Goal: Information Seeking & Learning: Learn about a topic

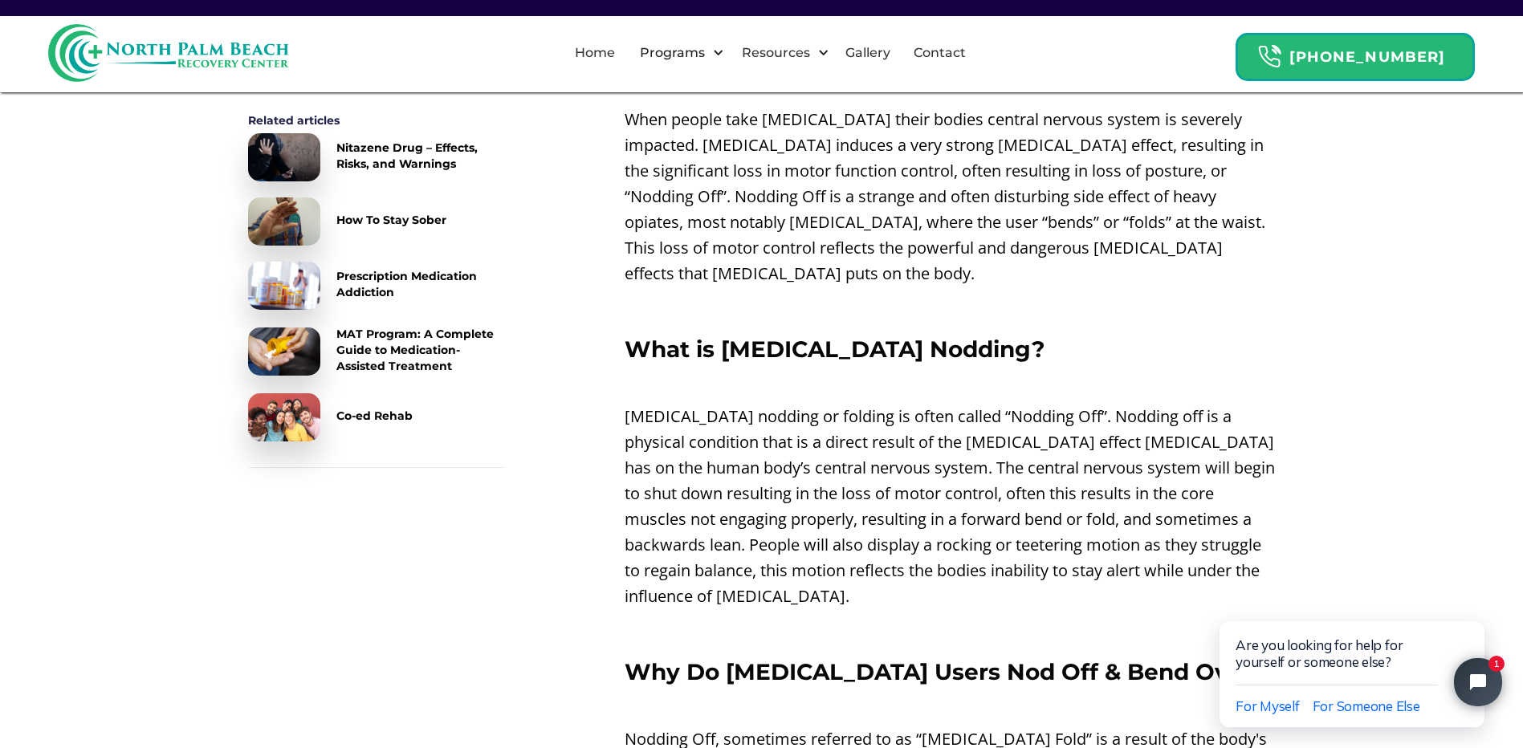
scroll to position [642, 0]
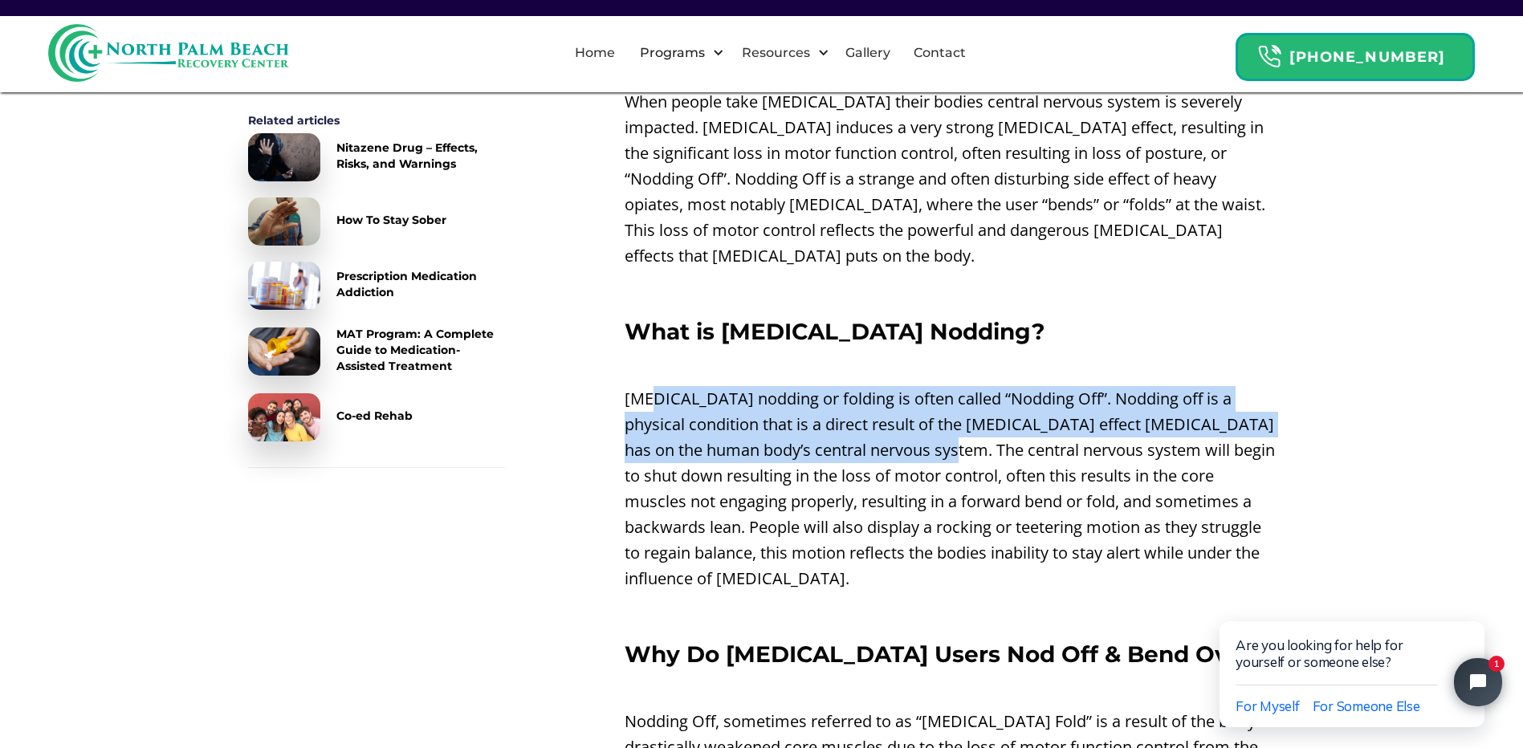
drag, startPoint x: 651, startPoint y: 366, endPoint x: 943, endPoint y: 426, distance: 297.5
click at [943, 426] on p "[MEDICAL_DATA] nodding or folding is often called “Nodding Off”. Nodding off is…" at bounding box center [950, 489] width 651 height 206
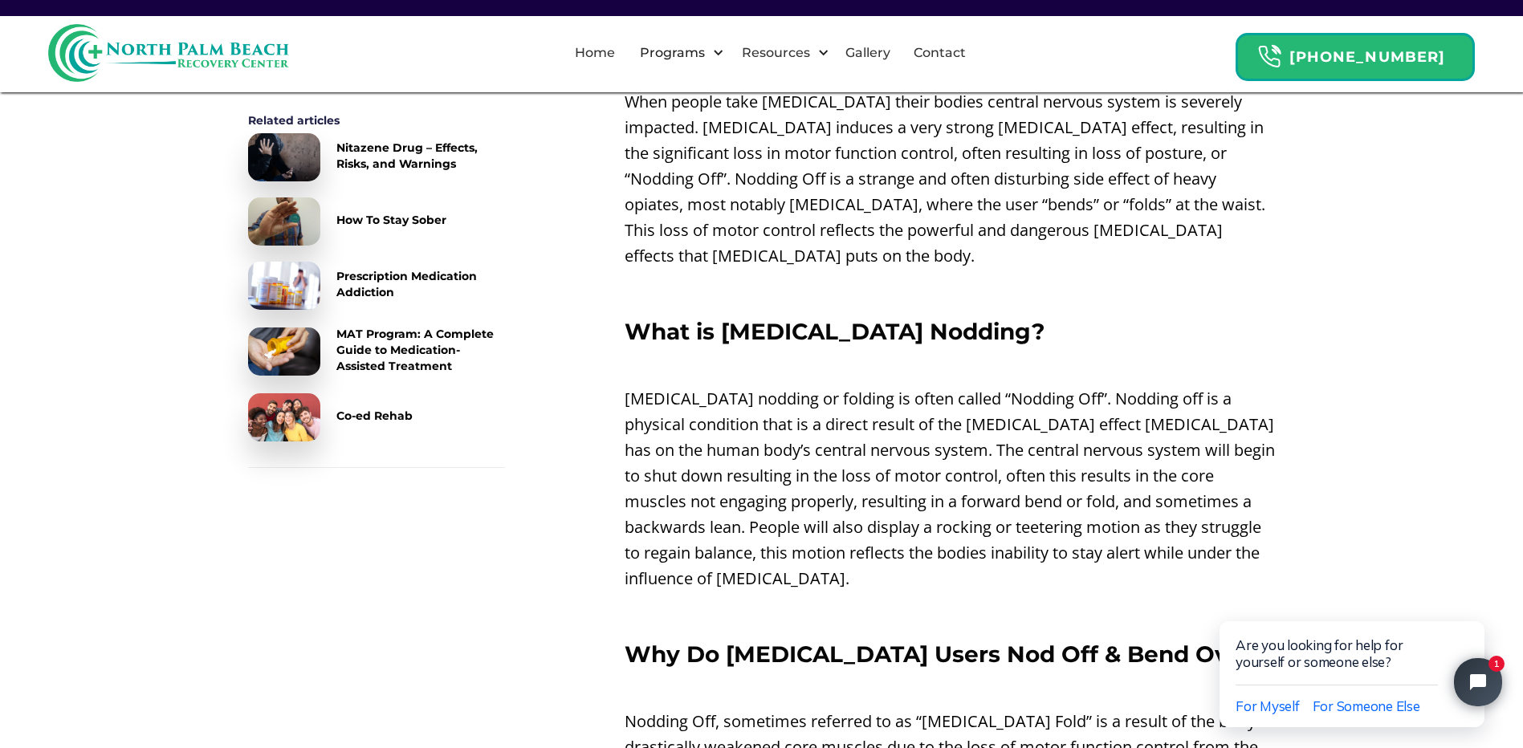
drag, startPoint x: 943, startPoint y: 426, endPoint x: 756, endPoint y: 454, distance: 188.4
click at [756, 454] on p "[MEDICAL_DATA] nodding or folding is often called “Nodding Off”. Nodding off is…" at bounding box center [950, 489] width 651 height 206
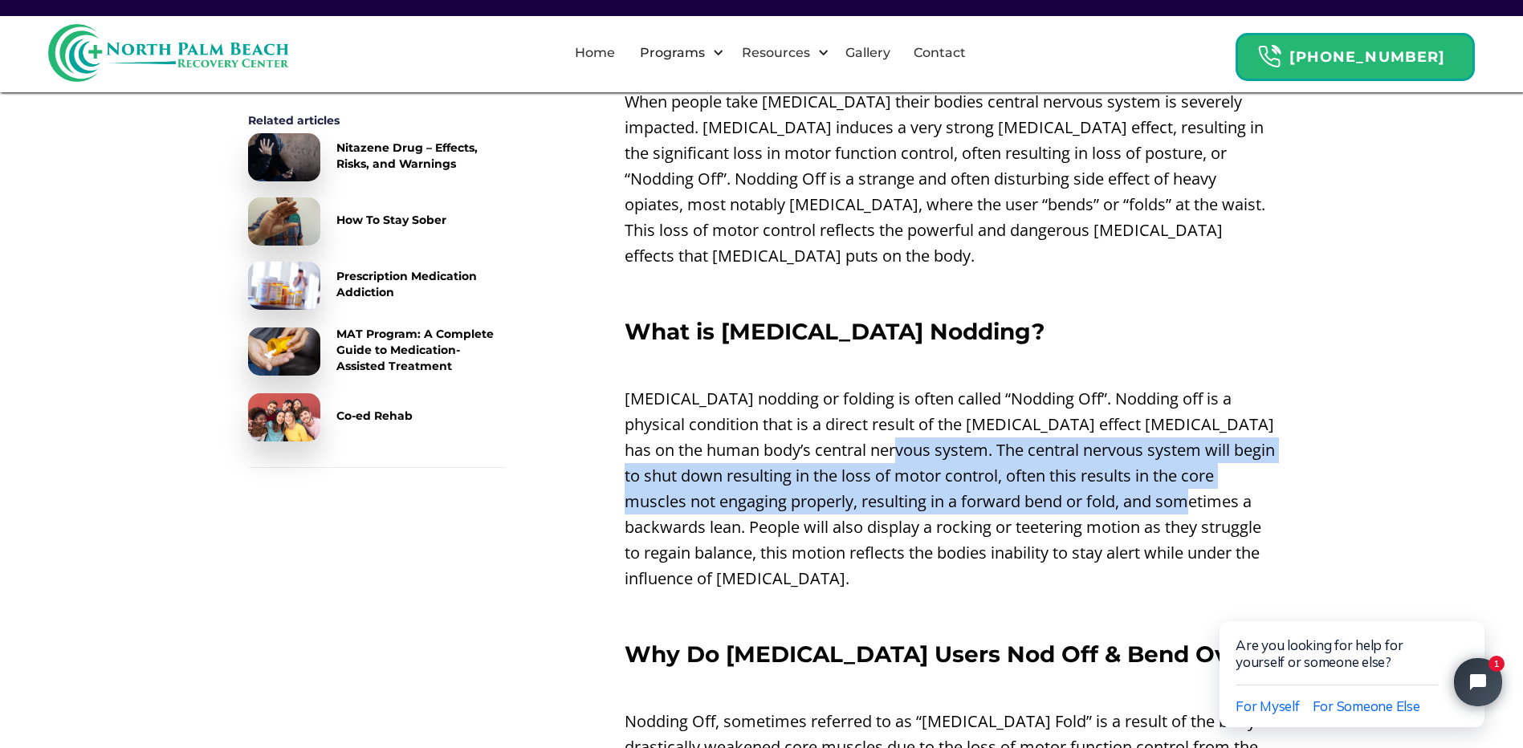
drag, startPoint x: 887, startPoint y: 418, endPoint x: 1231, endPoint y: 465, distance: 347.6
click at [1231, 465] on p "[MEDICAL_DATA] nodding or folding is often called “Nodding Off”. Nodding off is…" at bounding box center [950, 489] width 651 height 206
drag, startPoint x: 1231, startPoint y: 465, endPoint x: 1223, endPoint y: 453, distance: 14.5
click at [1223, 453] on p "[MEDICAL_DATA] nodding or folding is often called “Nodding Off”. Nodding off is…" at bounding box center [950, 489] width 651 height 206
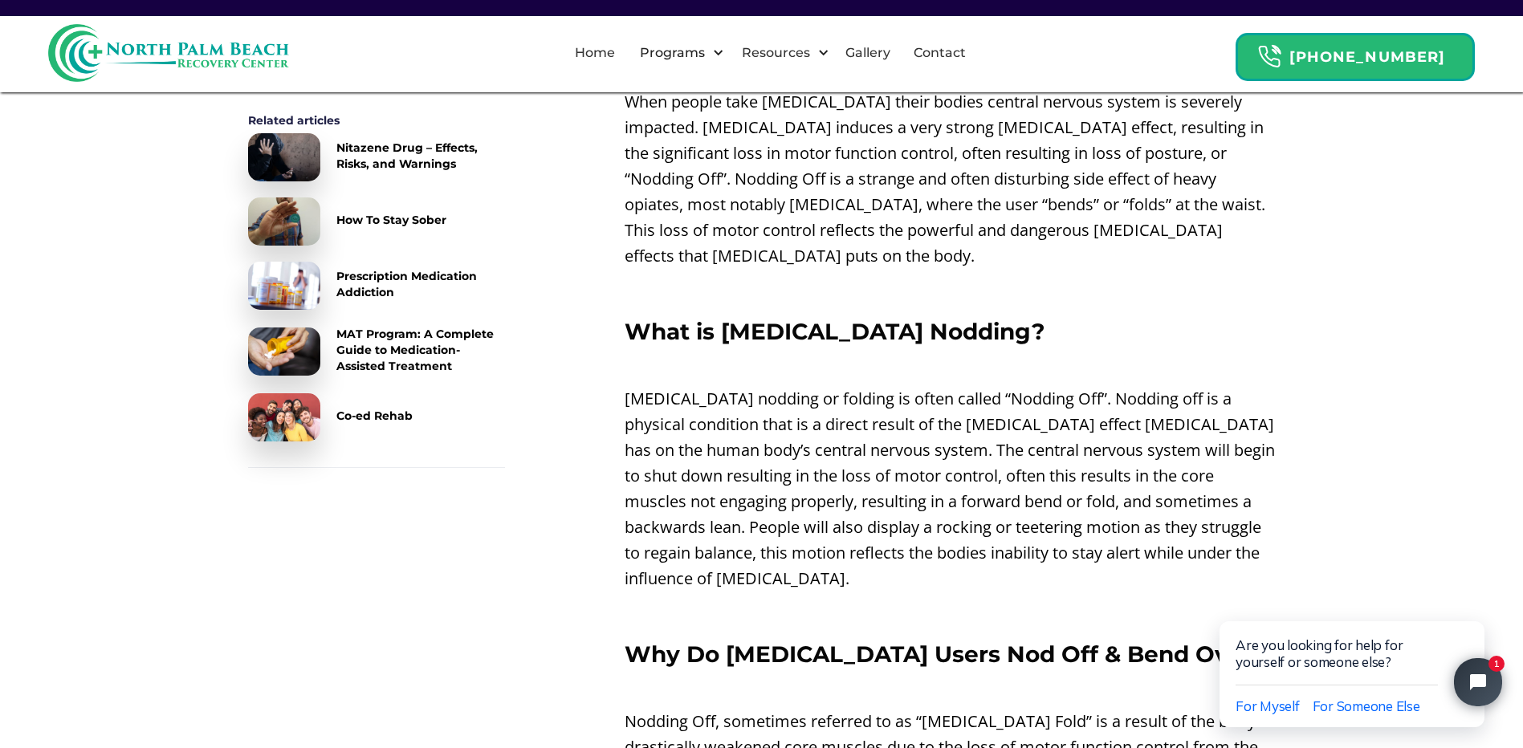
click at [1056, 453] on p "[MEDICAL_DATA] nodding or folding is often called “Nodding Off”. Nodding off is…" at bounding box center [950, 489] width 651 height 206
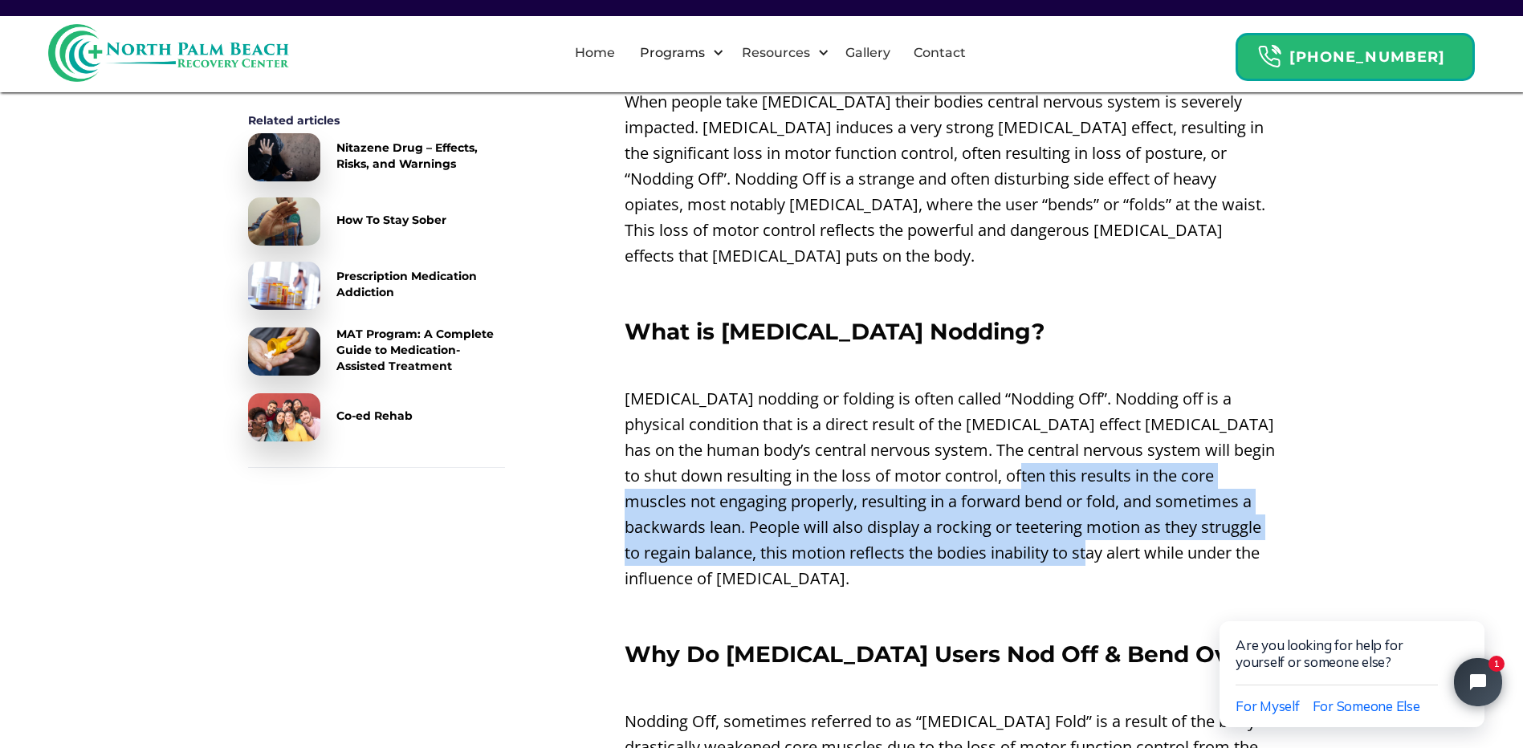
drag, startPoint x: 1031, startPoint y: 447, endPoint x: 1132, endPoint y: 527, distance: 128.7
click at [1132, 527] on p "[MEDICAL_DATA] nodding or folding is often called “Nodding Off”. Nodding off is…" at bounding box center [950, 489] width 651 height 206
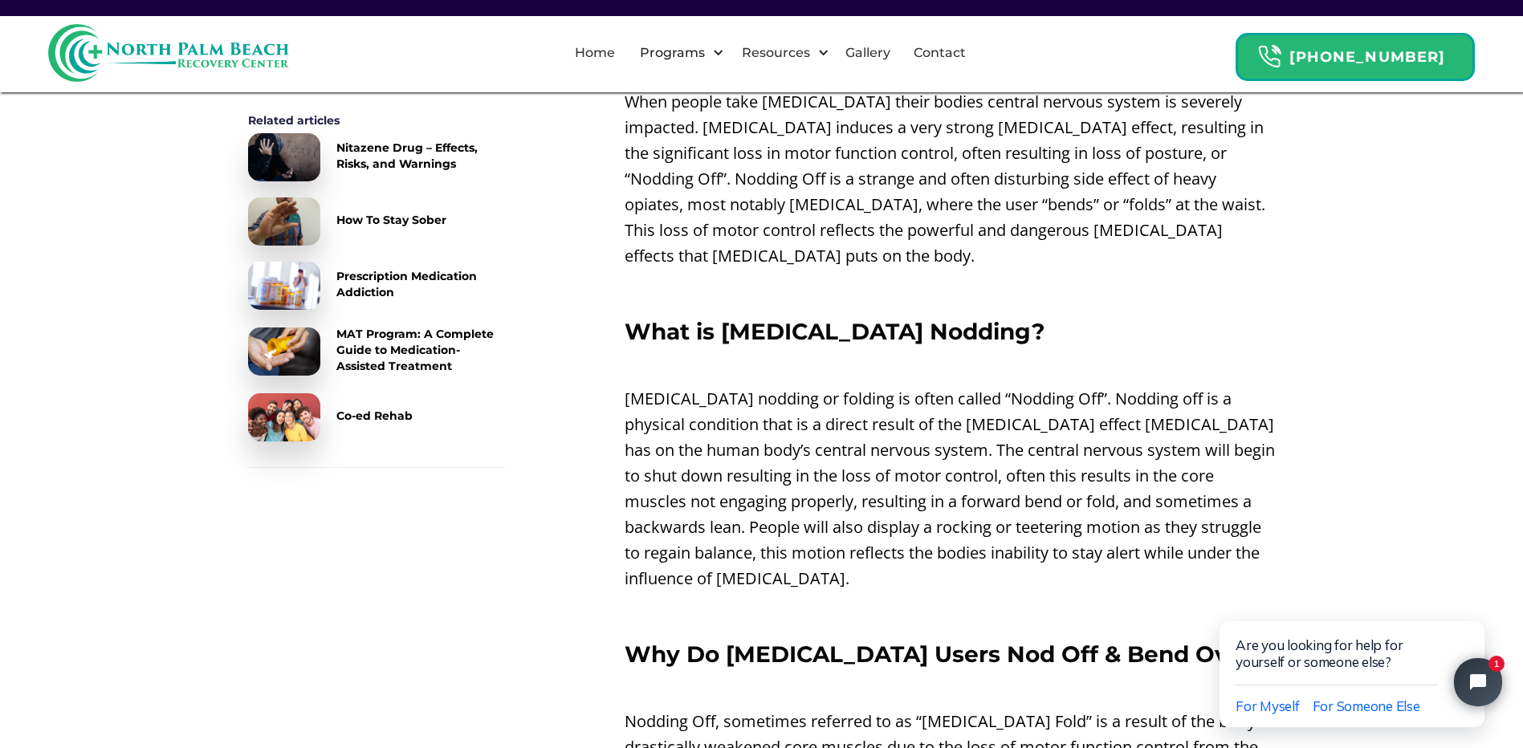
drag, startPoint x: 1132, startPoint y: 527, endPoint x: 961, endPoint y: 548, distance: 172.3
click at [964, 553] on p "[MEDICAL_DATA] nodding or folding is often called “Nodding Off”. Nodding off is…" at bounding box center [950, 489] width 651 height 206
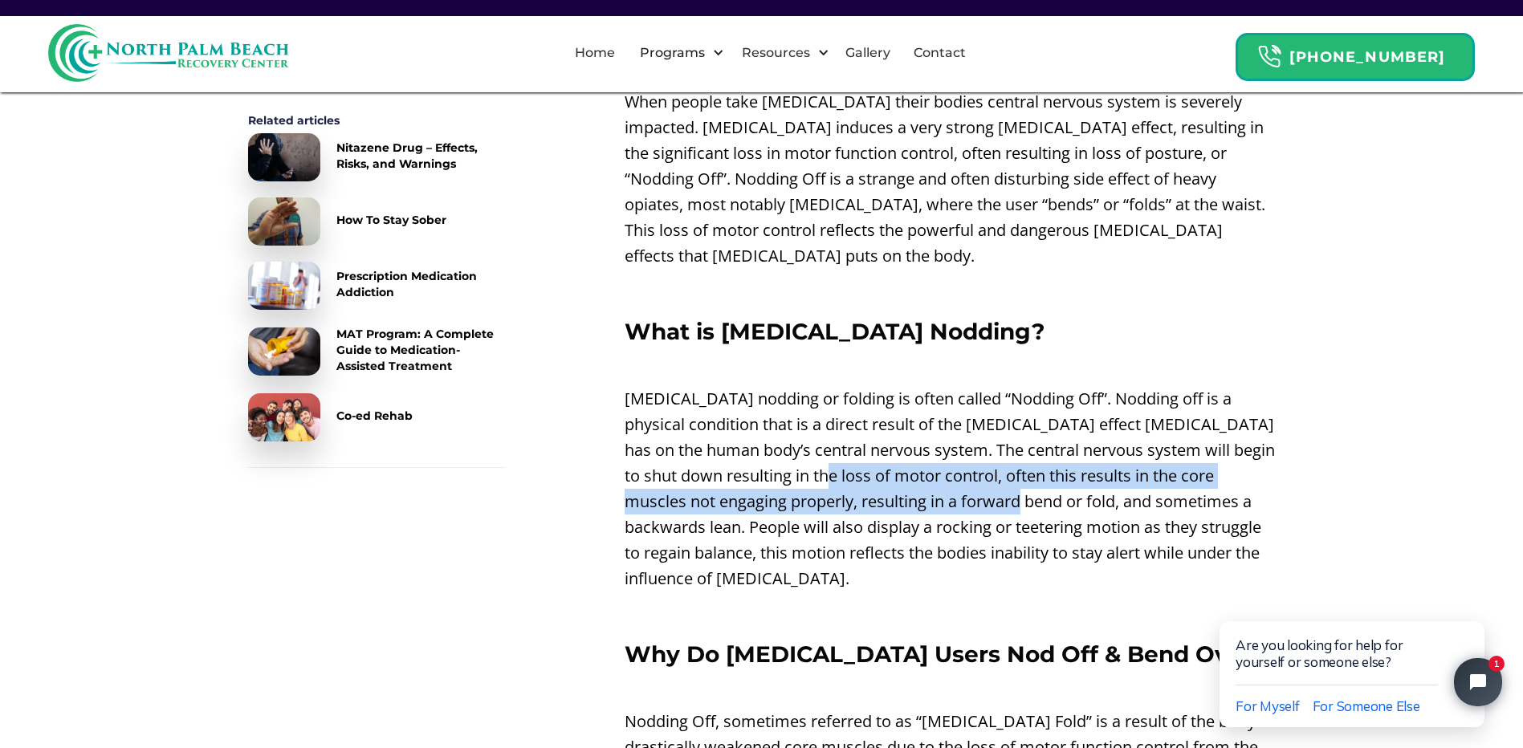
drag, startPoint x: 847, startPoint y: 460, endPoint x: 1042, endPoint y: 479, distance: 196.1
click at [1042, 479] on p "[MEDICAL_DATA] nodding or folding is often called “Nodding Off”. Nodding off is…" at bounding box center [950, 489] width 651 height 206
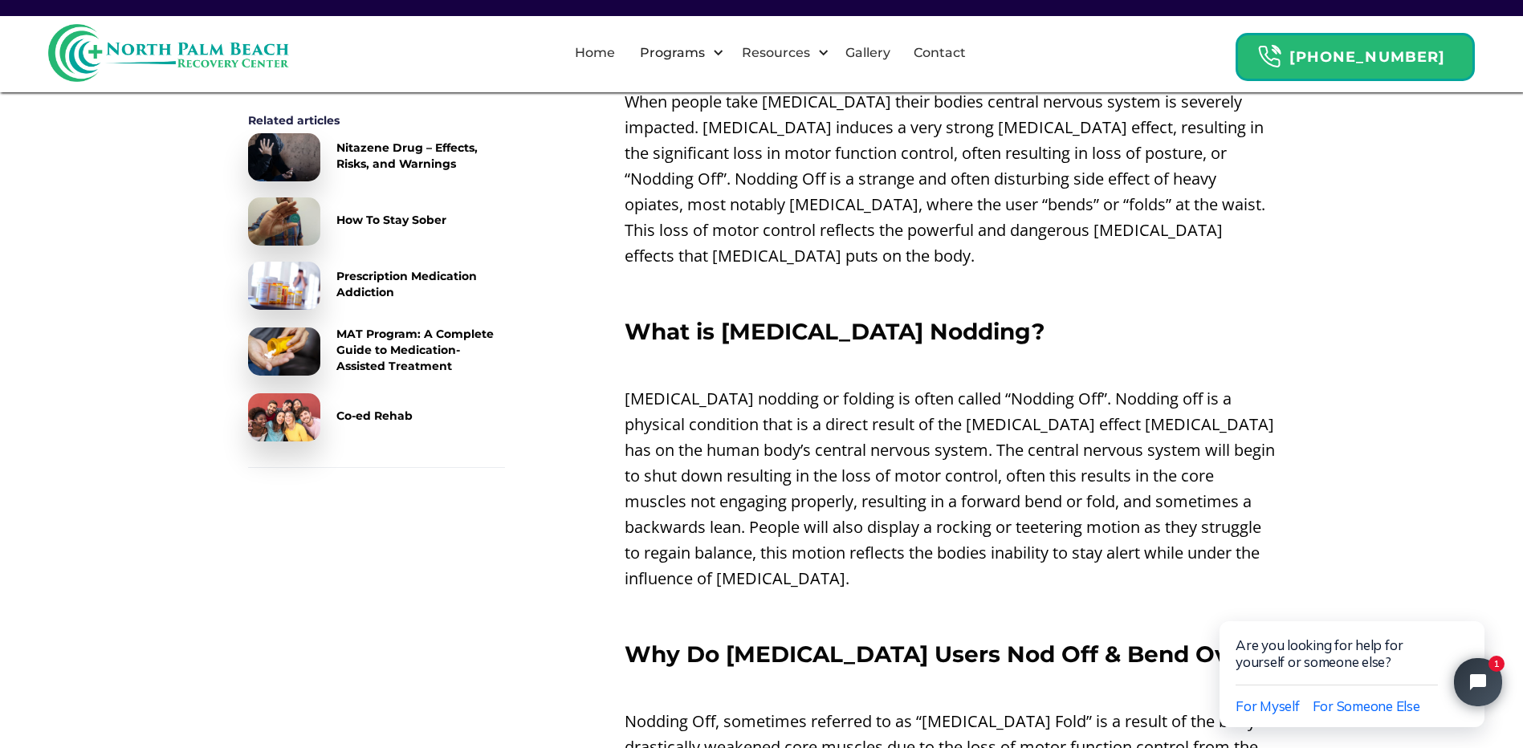
drag, startPoint x: 1042, startPoint y: 479, endPoint x: 1031, endPoint y: 503, distance: 26.6
click at [1031, 503] on p "[MEDICAL_DATA] nodding or folding is often called “Nodding Off”. Nodding off is…" at bounding box center [950, 489] width 651 height 206
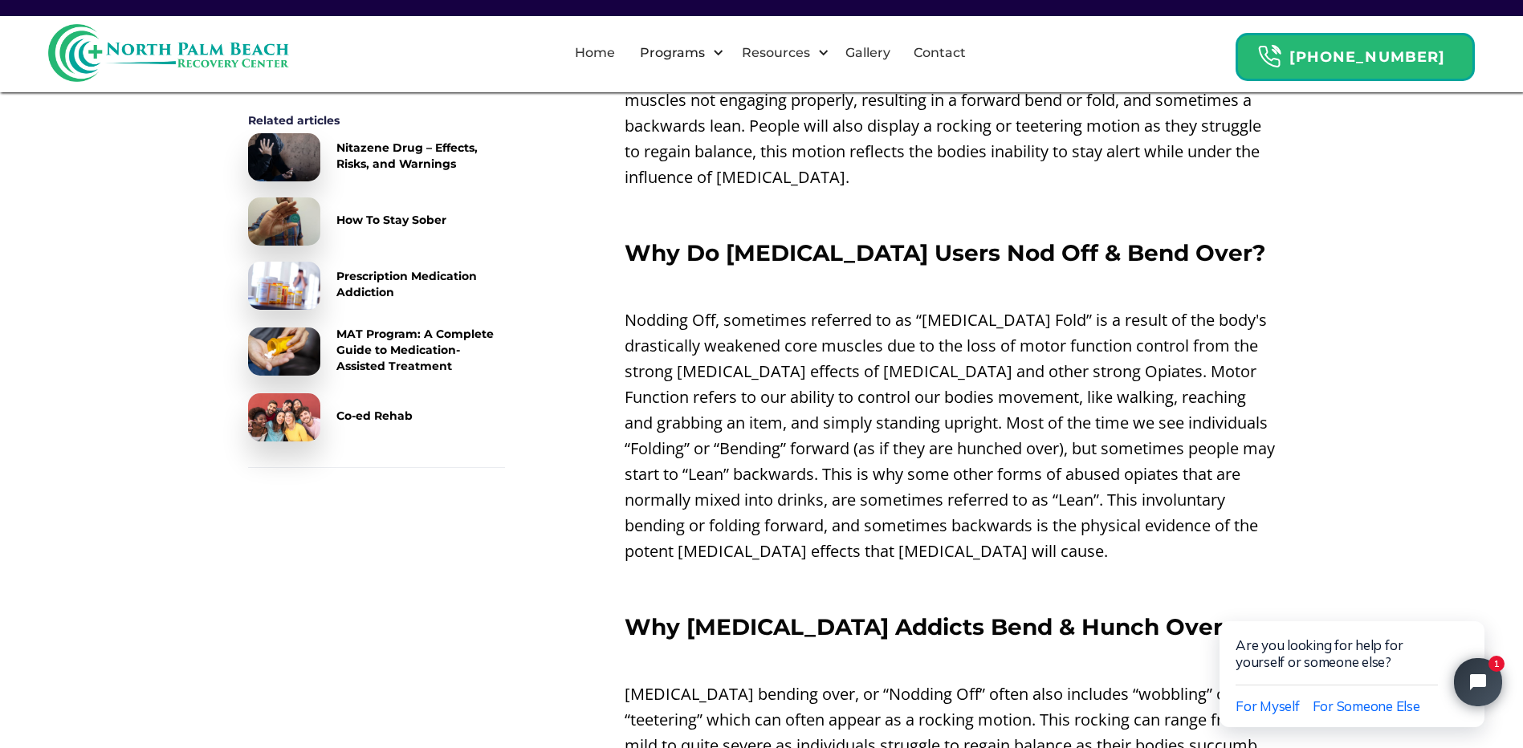
scroll to position [964, 0]
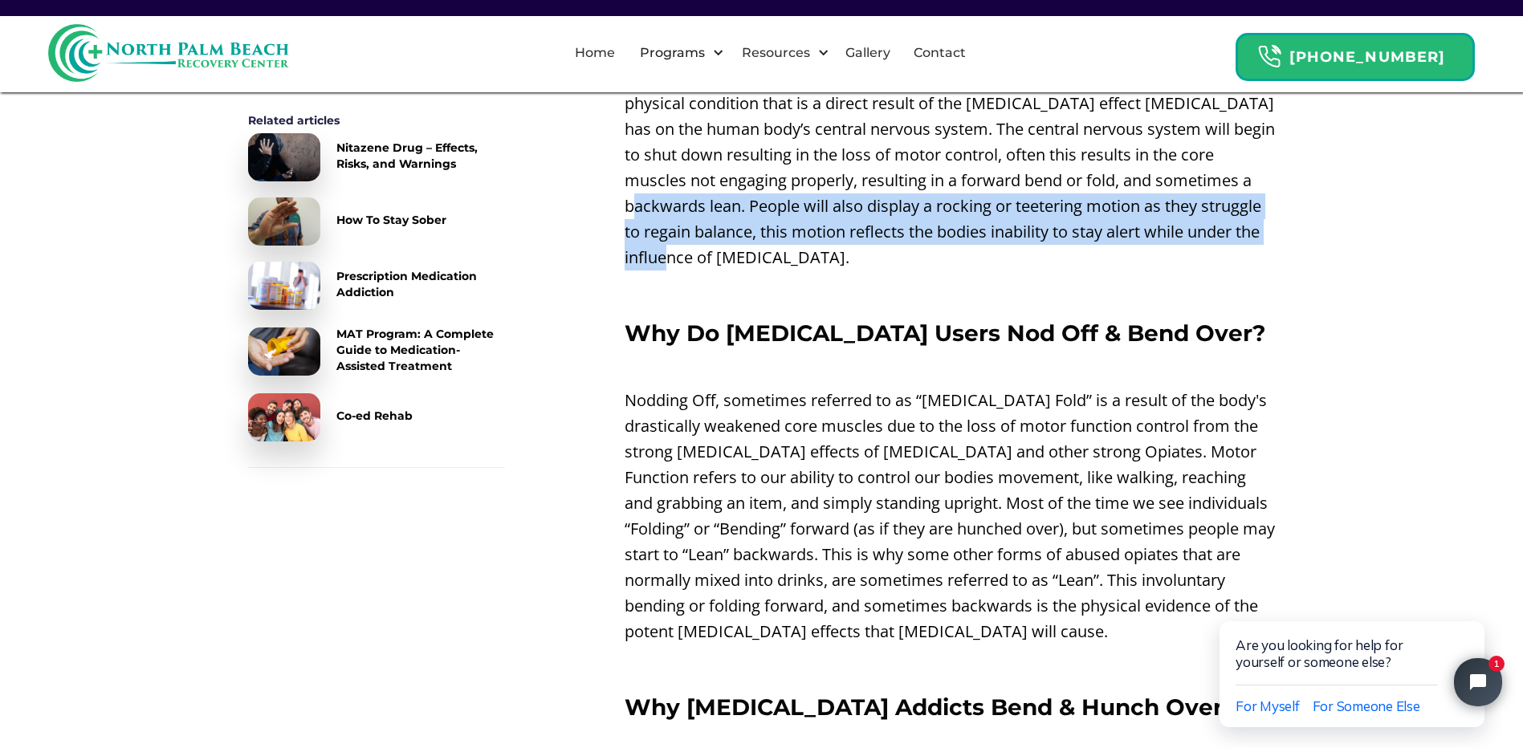
drag, startPoint x: 676, startPoint y: 178, endPoint x: 1074, endPoint y: 227, distance: 401.3
click at [1074, 227] on p "[MEDICAL_DATA] nodding or folding is often called “Nodding Off”. Nodding off is…" at bounding box center [950, 168] width 651 height 206
click at [1071, 227] on p "[MEDICAL_DATA] nodding or folding is often called “Nodding Off”. Nodding off is…" at bounding box center [950, 168] width 651 height 206
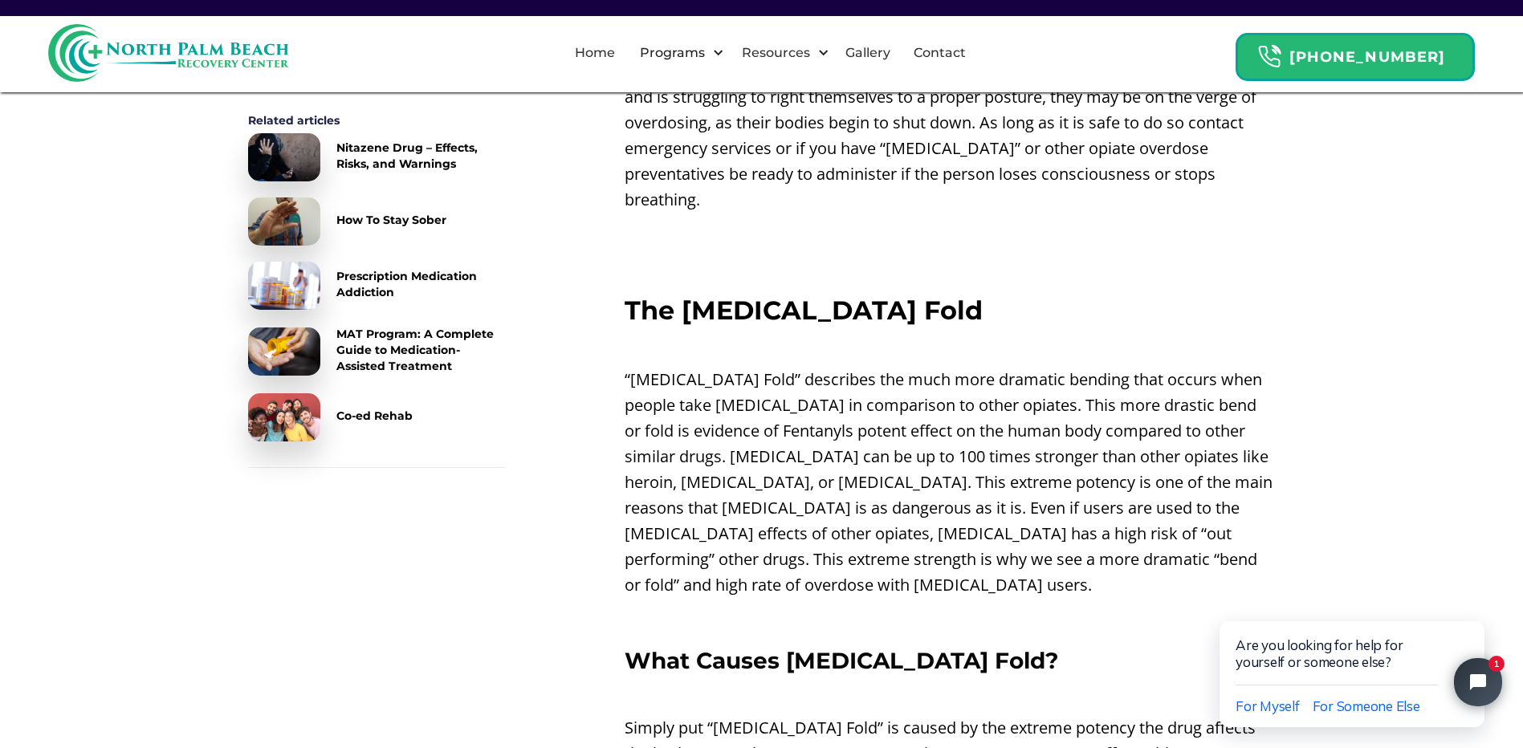
scroll to position [2008, 0]
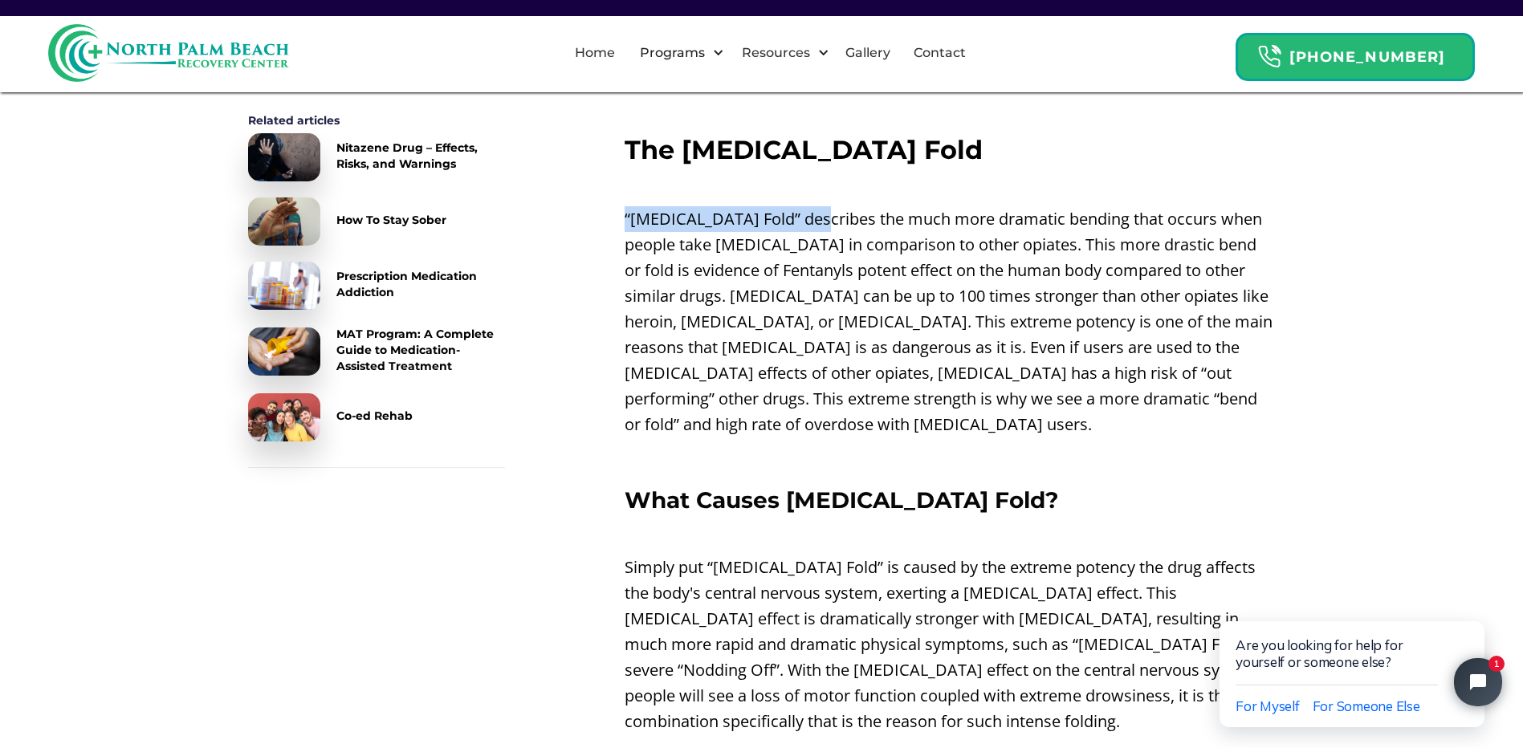
drag, startPoint x: 943, startPoint y: 141, endPoint x: 817, endPoint y: 159, distance: 127.4
click at [817, 159] on div "Nodding Off On [MEDICAL_DATA] ‍ When people take [MEDICAL_DATA] their bodies ce…" at bounding box center [950, 325] width 651 height 3377
drag, startPoint x: 817, startPoint y: 159, endPoint x: 825, endPoint y: 172, distance: 15.6
click at [825, 206] on p "“[MEDICAL_DATA] Fold” describes the much more dramatic bending that occurs when…" at bounding box center [950, 321] width 651 height 231
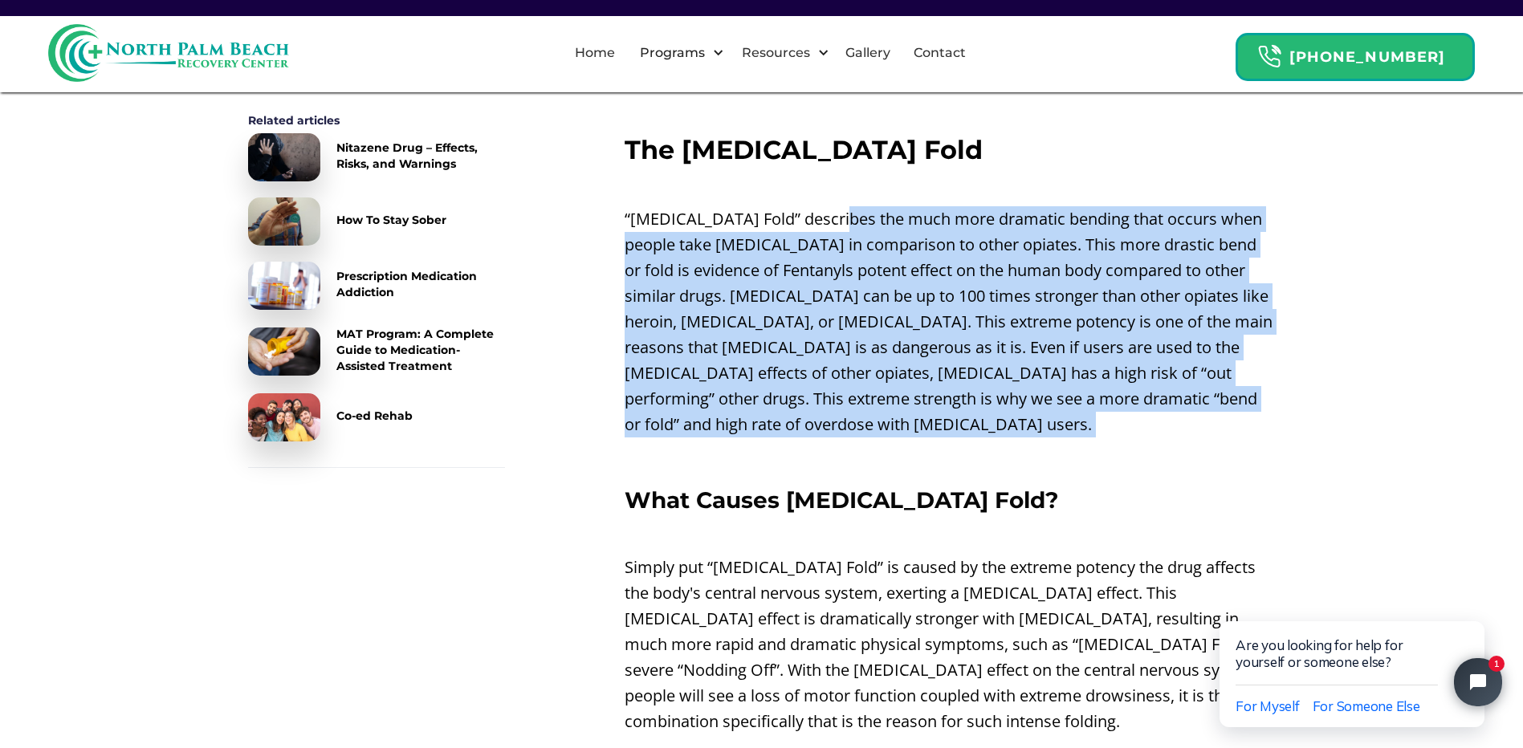
drag, startPoint x: 830, startPoint y: 172, endPoint x: 823, endPoint y: 406, distance: 234.6
click at [823, 406] on div "Nodding Off On [MEDICAL_DATA] ‍ When people take [MEDICAL_DATA] their bodies ce…" at bounding box center [950, 325] width 651 height 3377
drag, startPoint x: 823, startPoint y: 406, endPoint x: 827, endPoint y: 376, distance: 30.8
click at [822, 376] on p "“[MEDICAL_DATA] Fold” describes the much more dramatic bending that occurs when…" at bounding box center [950, 321] width 651 height 231
click at [847, 340] on p "“[MEDICAL_DATA] Fold” describes the much more dramatic bending that occurs when…" at bounding box center [950, 321] width 651 height 231
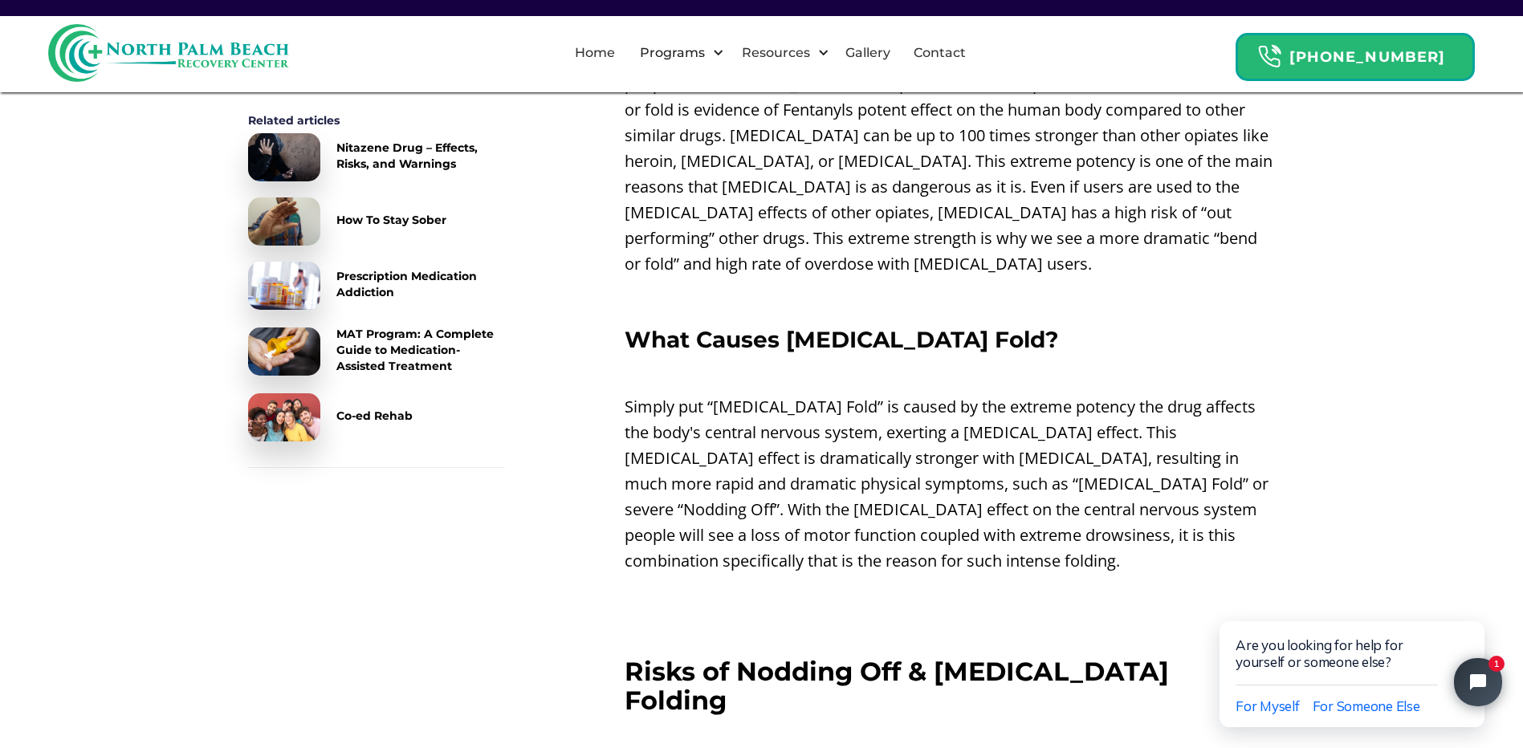
scroll to position [2248, 0]
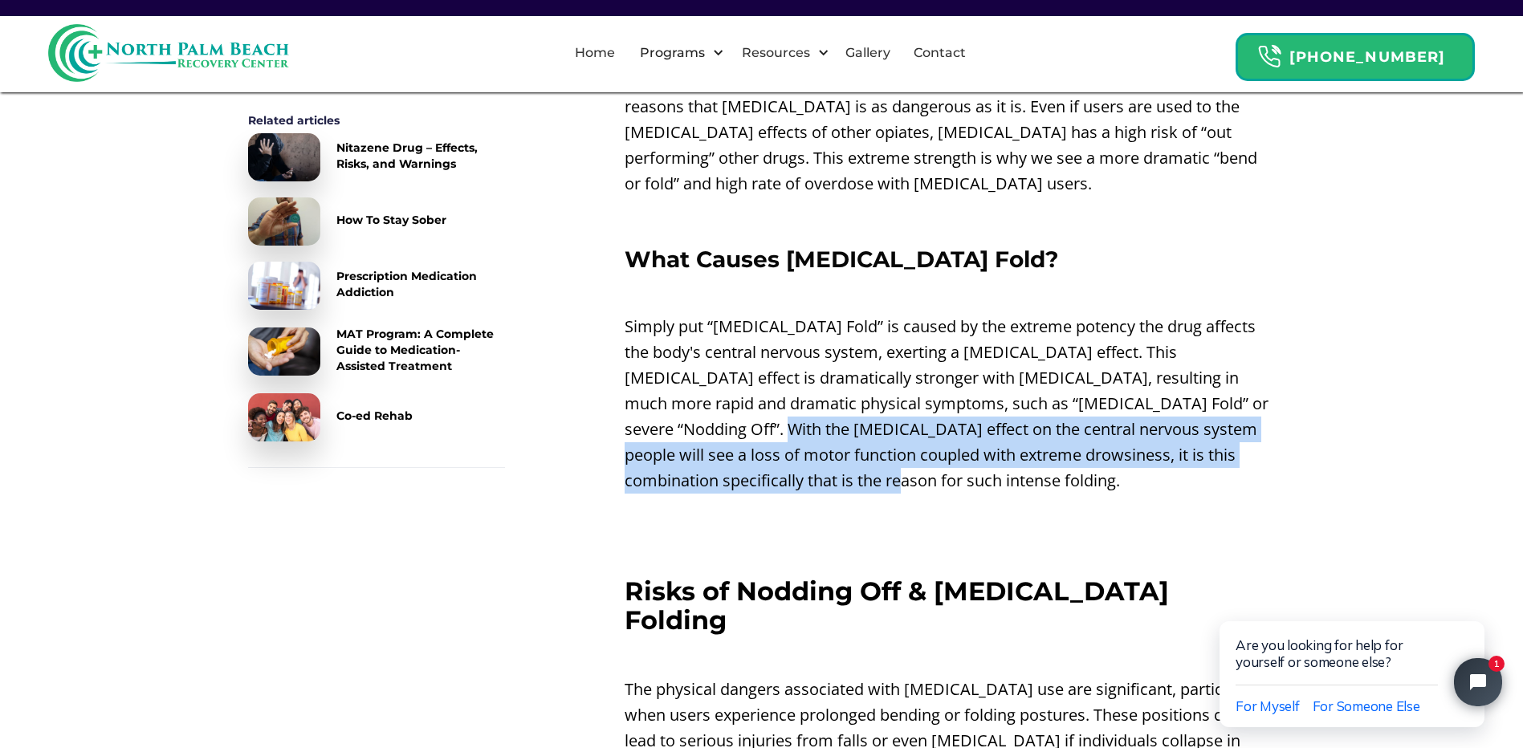
drag, startPoint x: 756, startPoint y: 391, endPoint x: 988, endPoint y: 434, distance: 235.3
click at [988, 434] on p "Simply put “[MEDICAL_DATA] Fold” is caused by the extreme potency the drug affe…" at bounding box center [950, 404] width 651 height 180
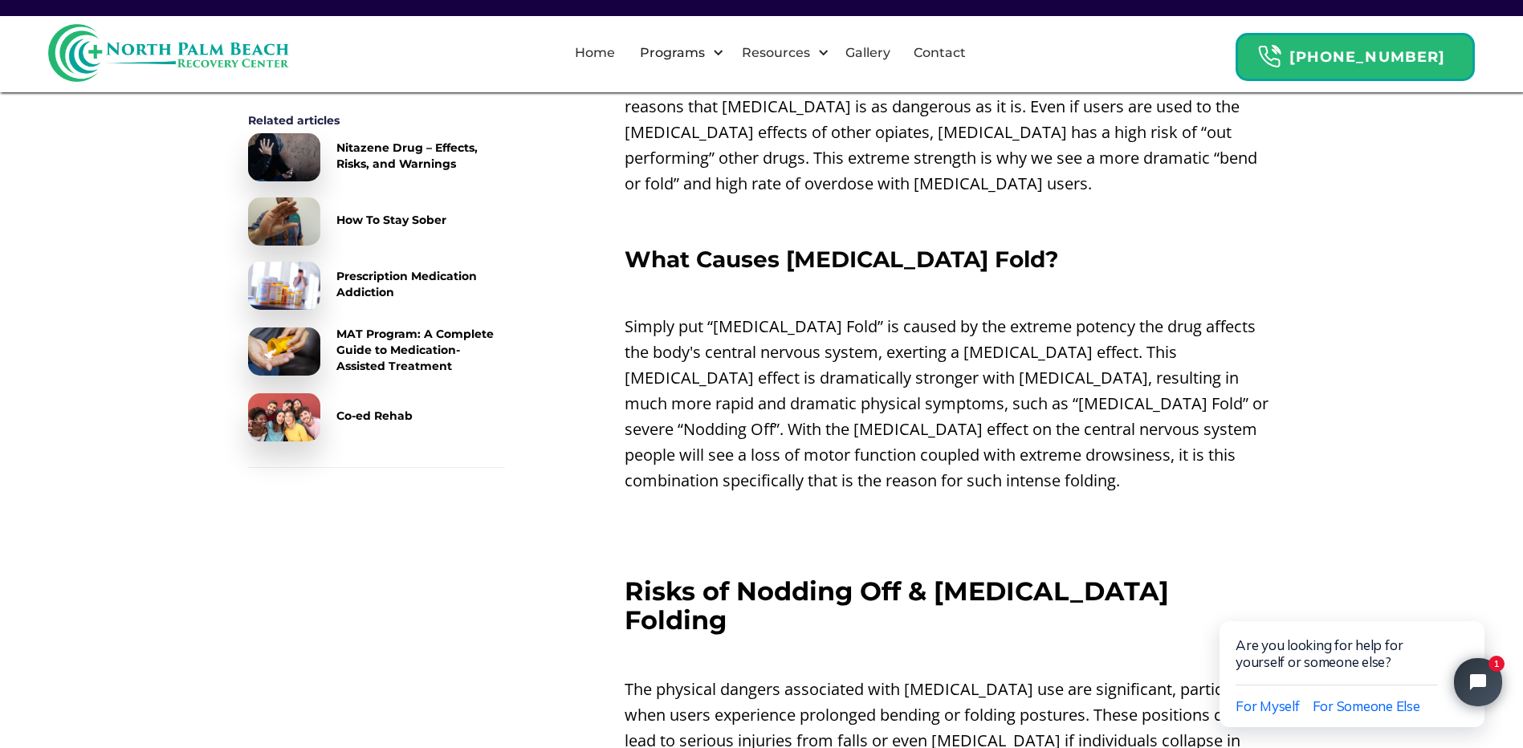
drag, startPoint x: 988, startPoint y: 434, endPoint x: 958, endPoint y: 458, distance: 37.7
click at [958, 502] on p "‍" at bounding box center [950, 515] width 651 height 26
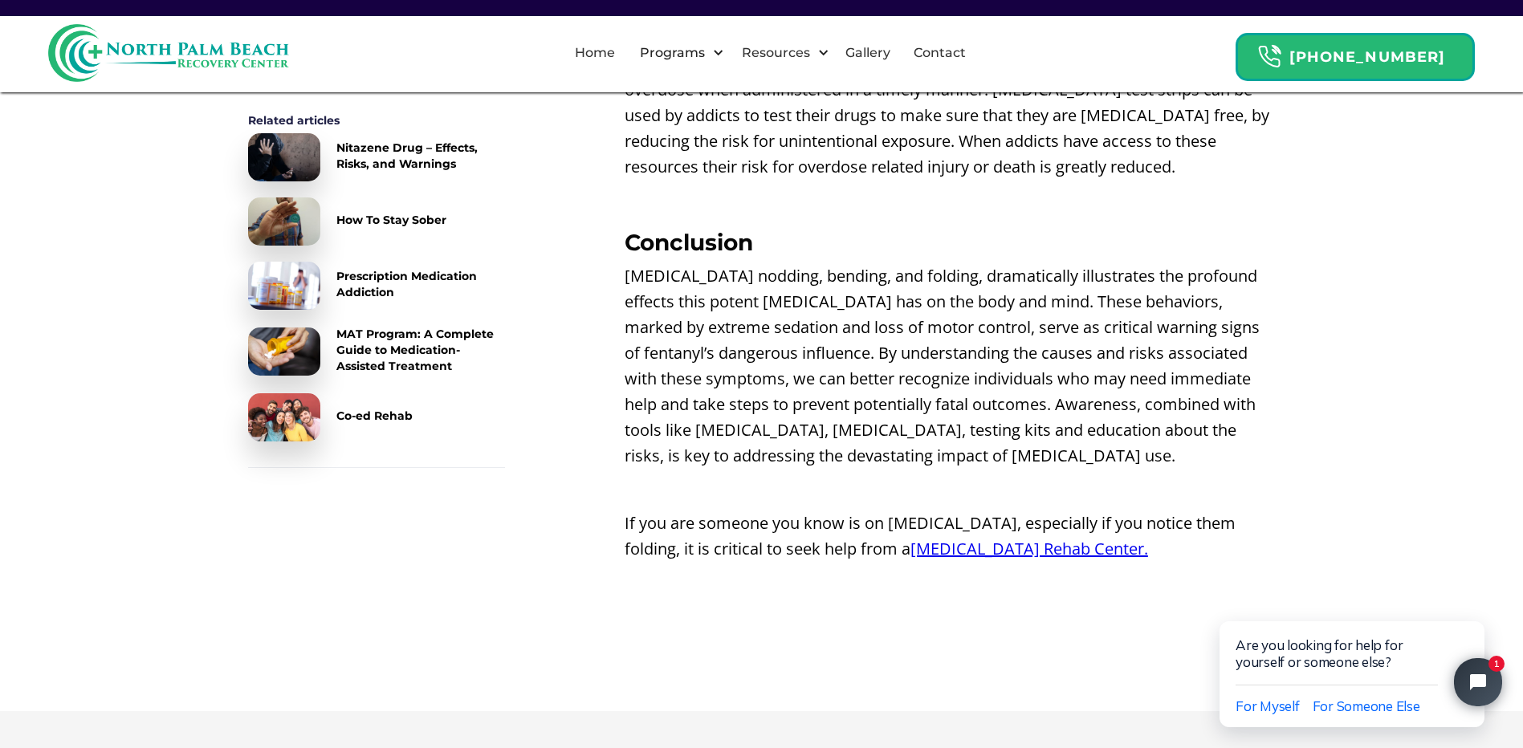
scroll to position [3453, 0]
